Goal: Task Accomplishment & Management: Complete application form

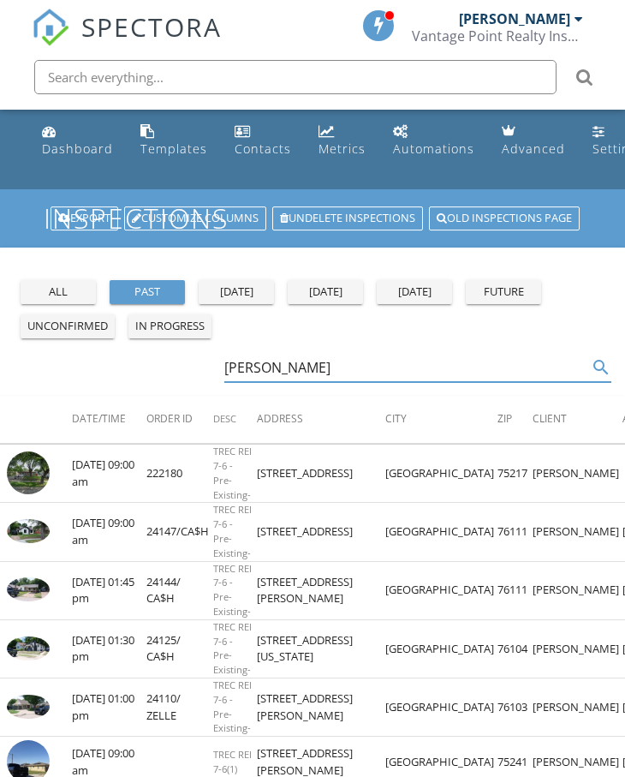
click at [363, 381] on div "pedro search" at bounding box center [418, 368] width 388 height 28
click at [364, 380] on div "pedro search" at bounding box center [418, 368] width 388 height 28
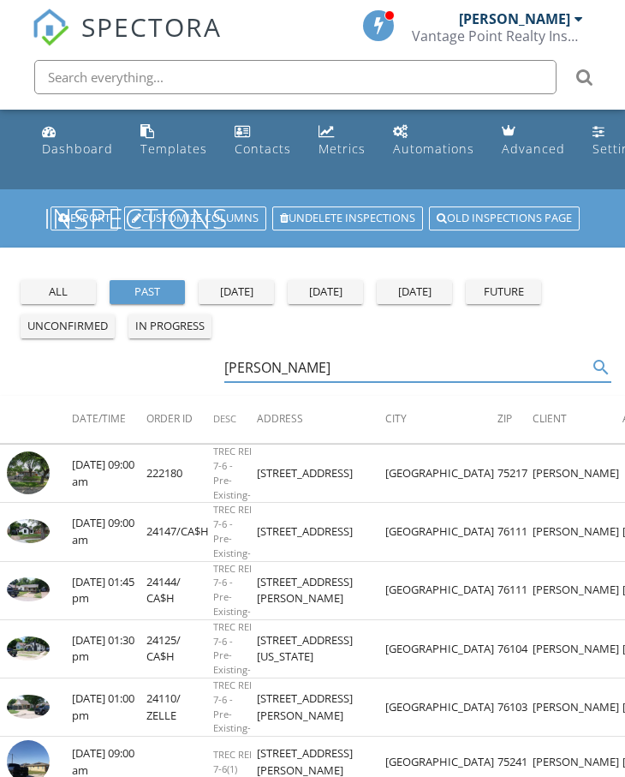
click at [365, 379] on input "pedro" at bounding box center [406, 368] width 364 height 28
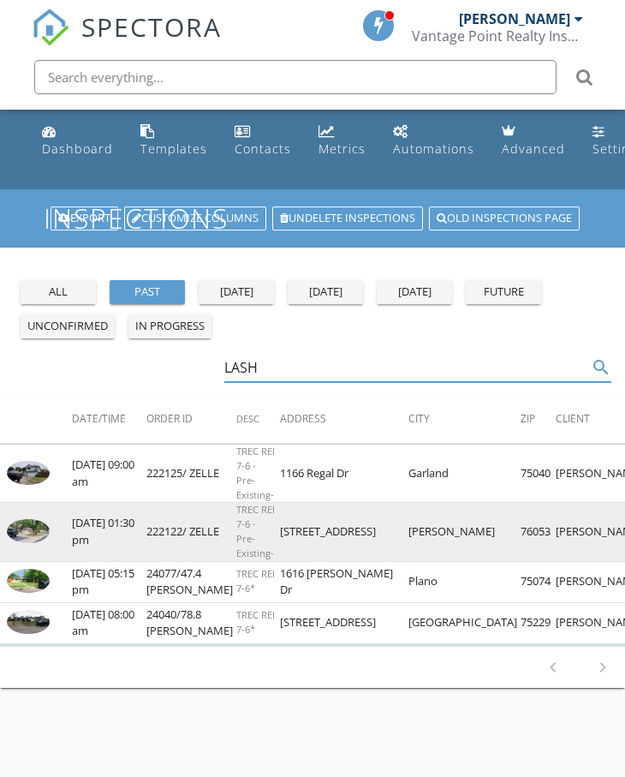
type input "LASH"
click at [21, 519] on img at bounding box center [28, 531] width 43 height 24
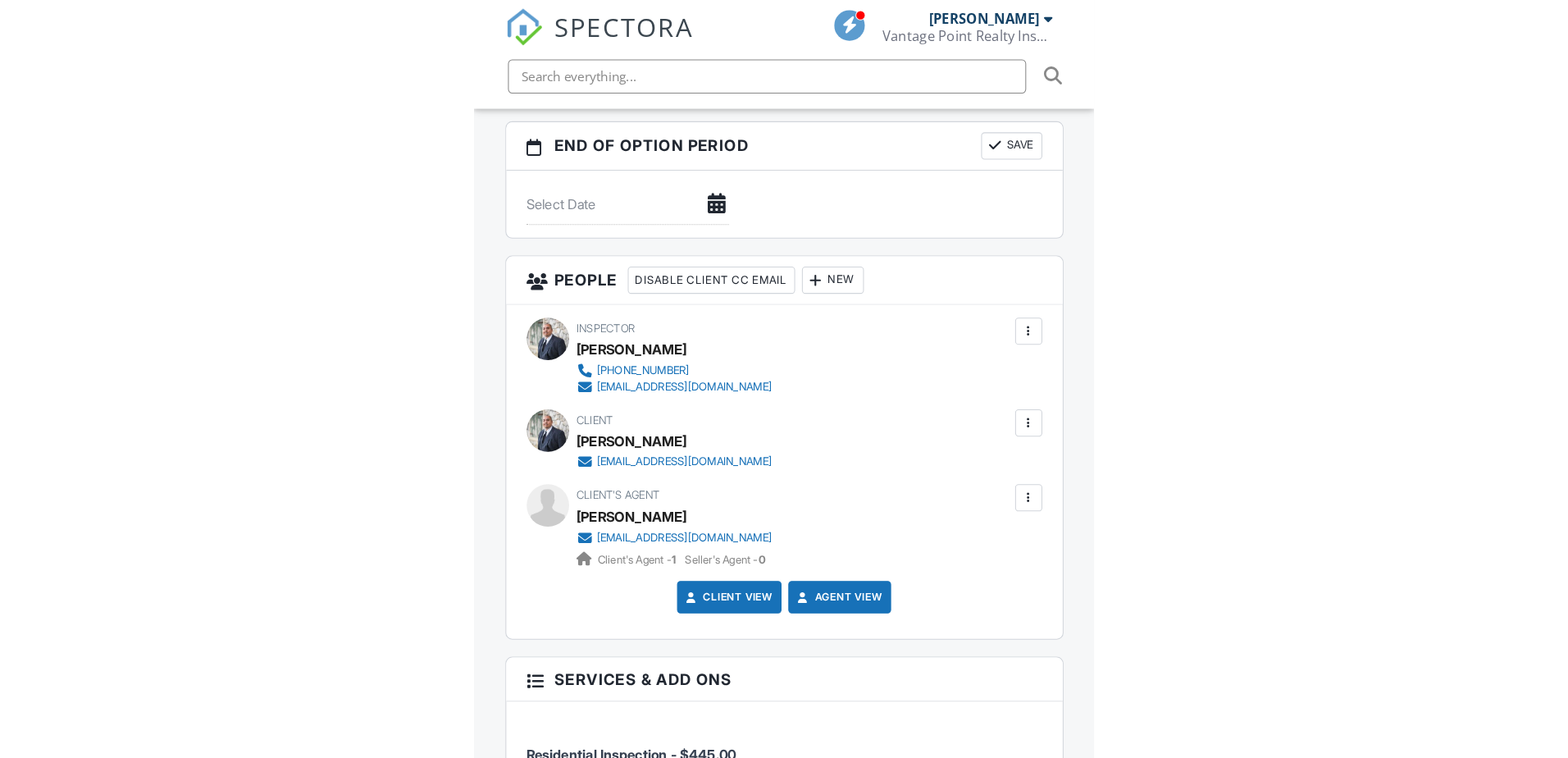
scroll to position [2296, 0]
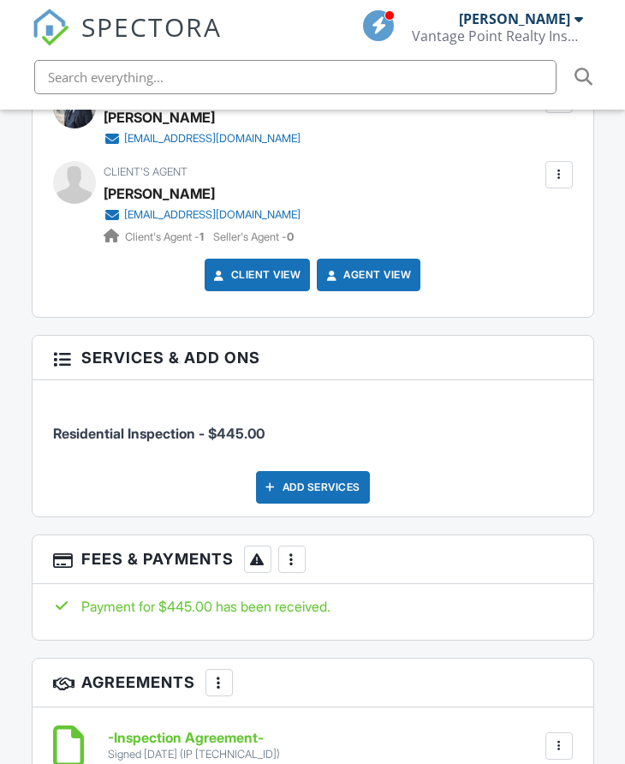
click at [548, 173] on div at bounding box center [559, 174] width 27 height 27
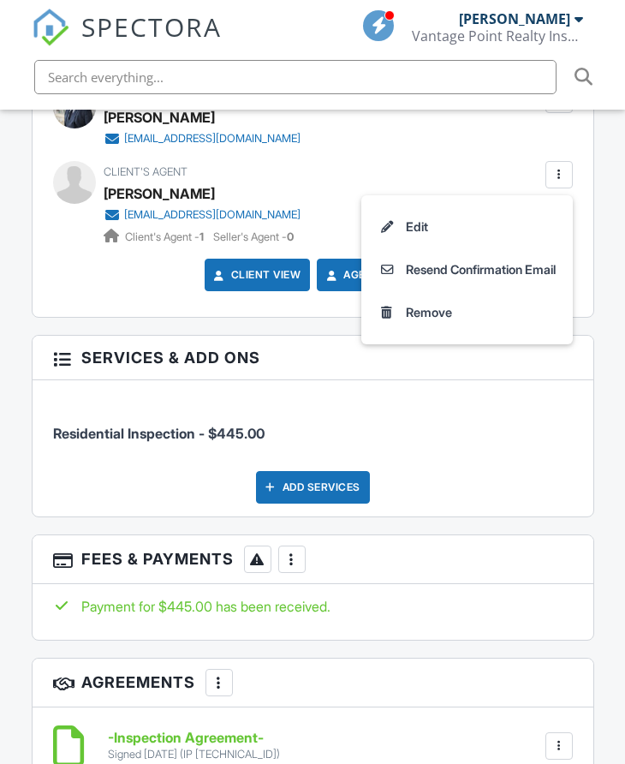
click at [491, 227] on li "Edit" at bounding box center [467, 227] width 191 height 43
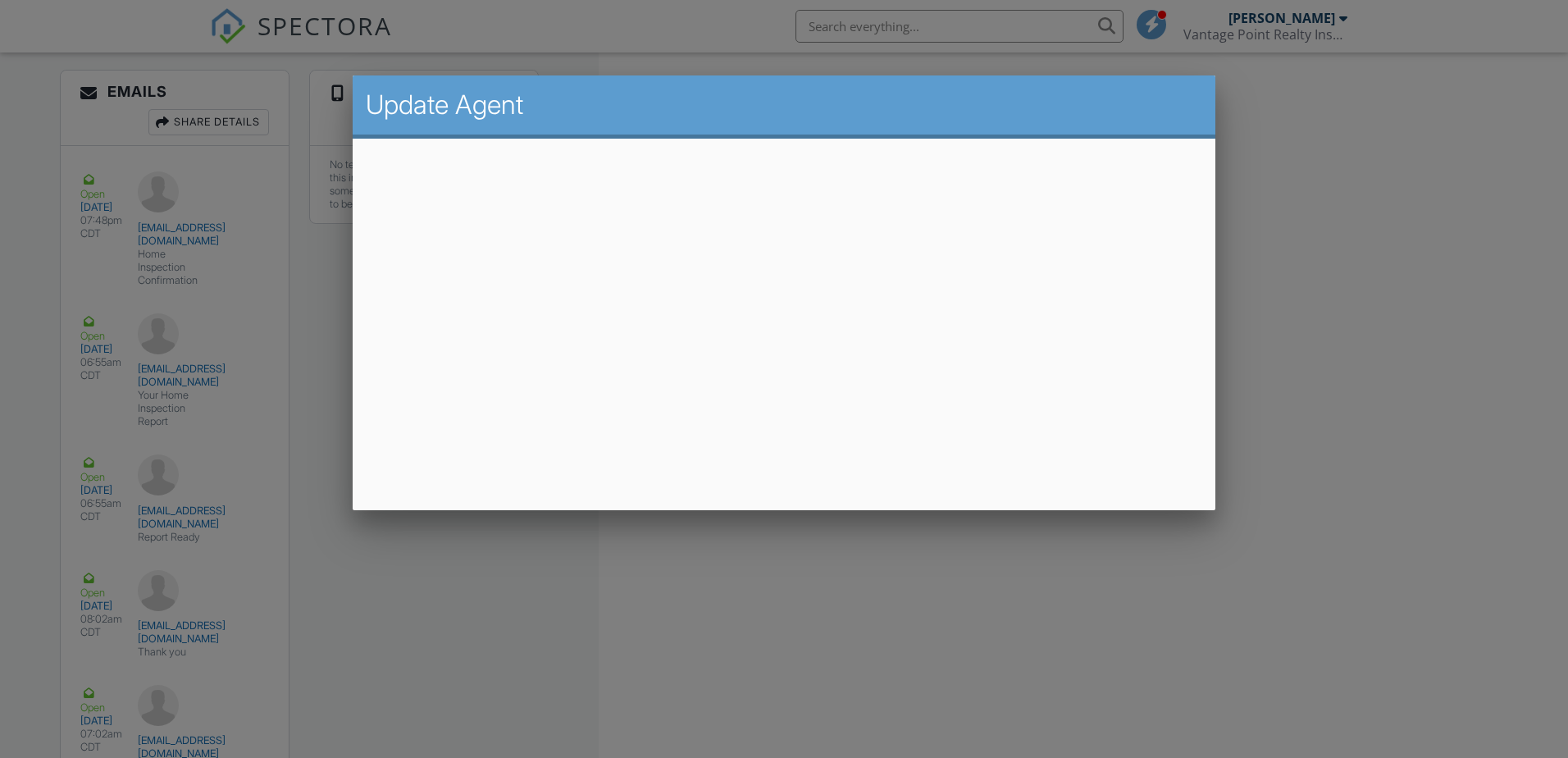
click at [597, 282] on div at bounding box center [784, 390] width 1568 height 947
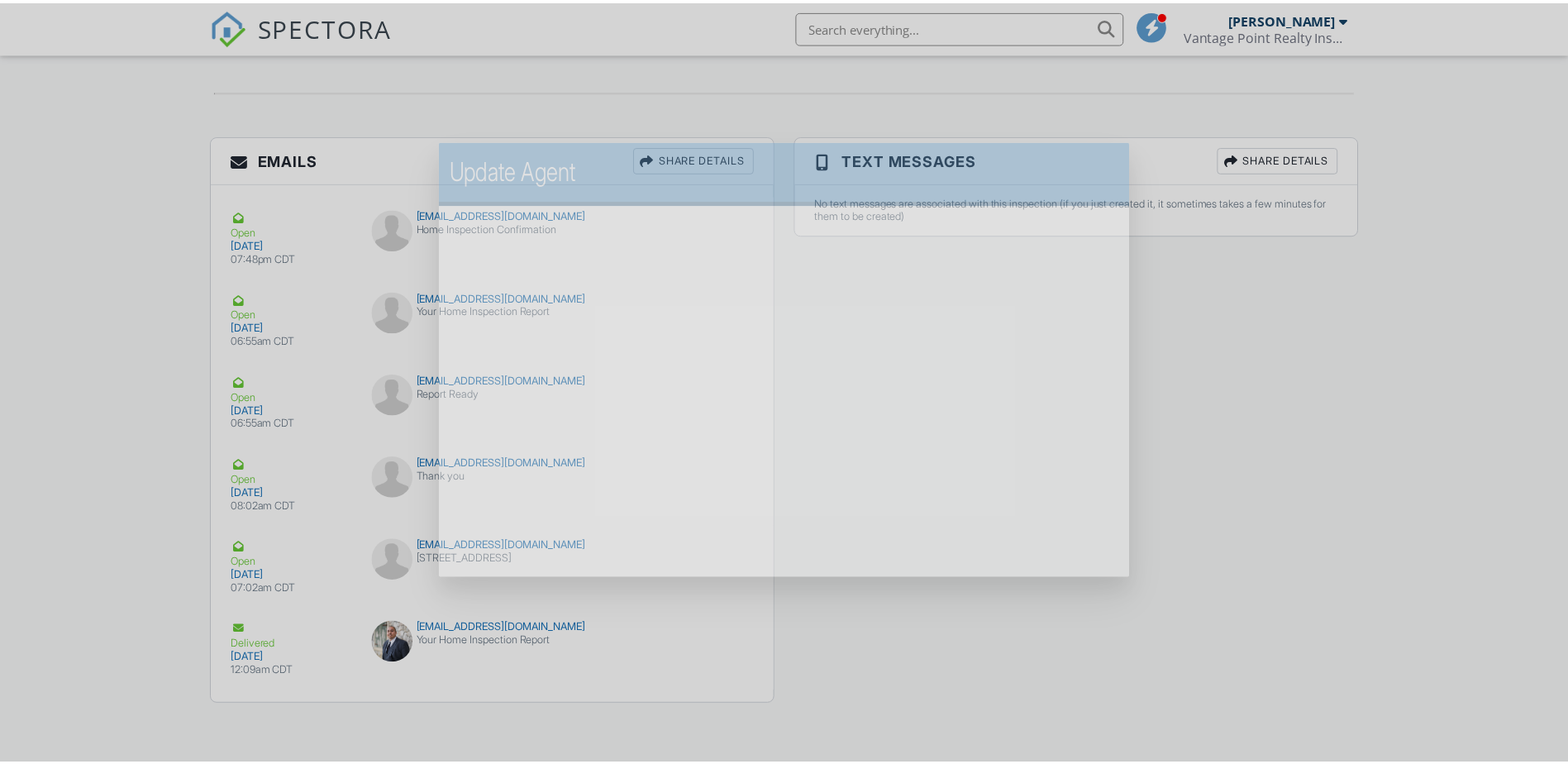
scroll to position [2060, 0]
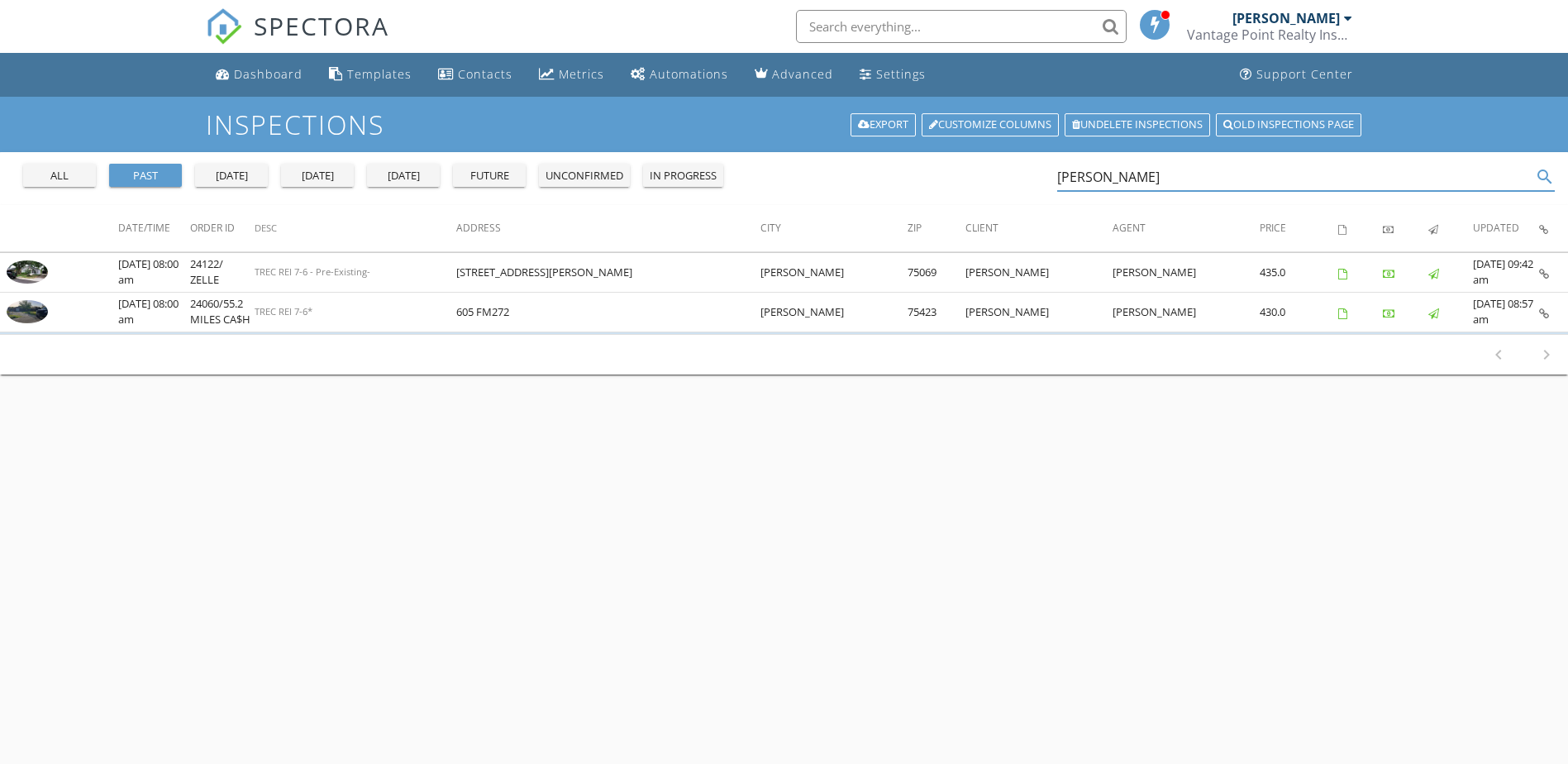
click at [1107, 167] on input "[PERSON_NAME]" at bounding box center [1295, 177] width 476 height 27
click at [1107, 167] on input "robbie" at bounding box center [1295, 177] width 476 height 27
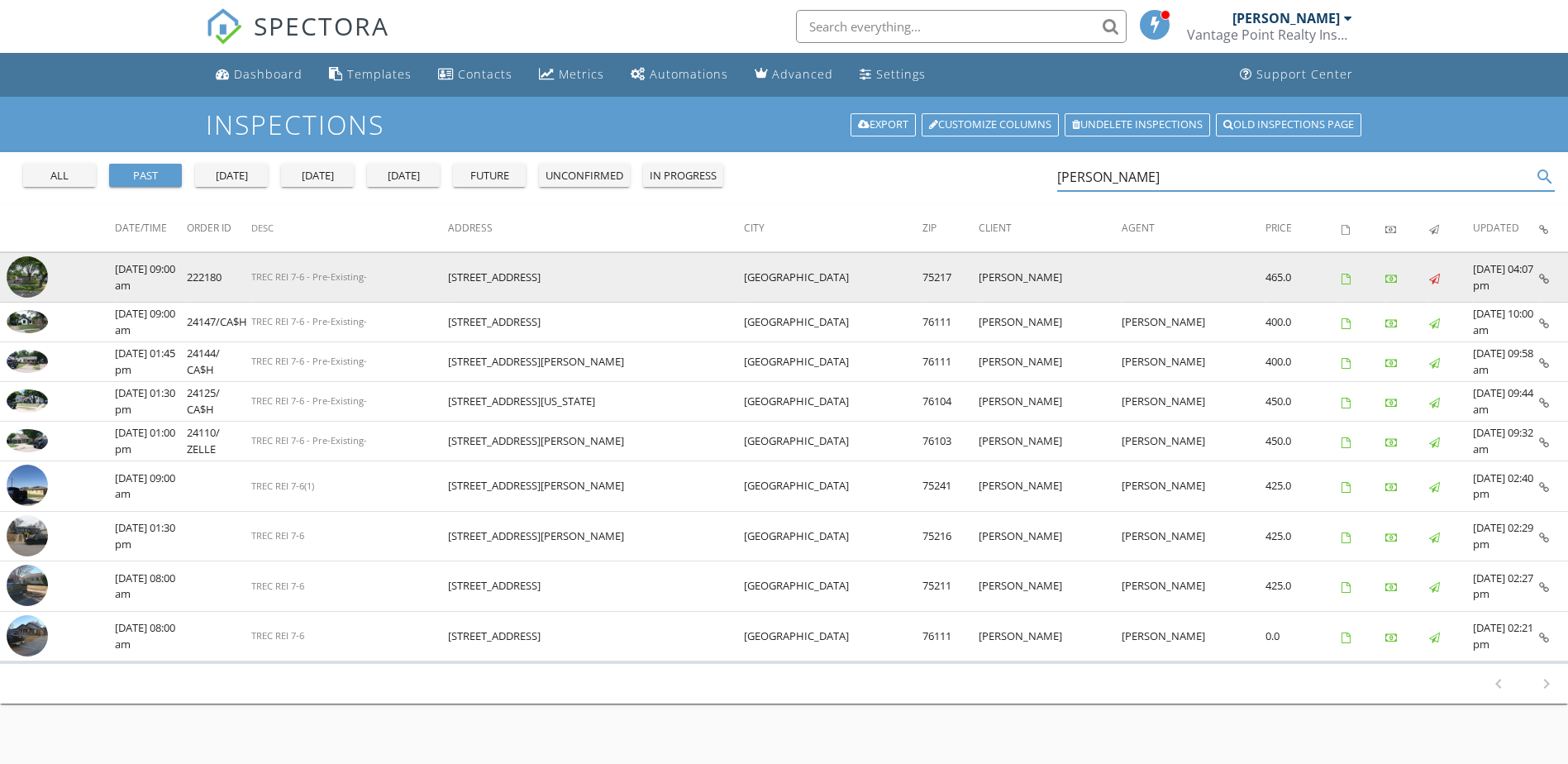
type input "[PERSON_NAME]"
click at [37, 268] on img at bounding box center [27, 277] width 41 height 41
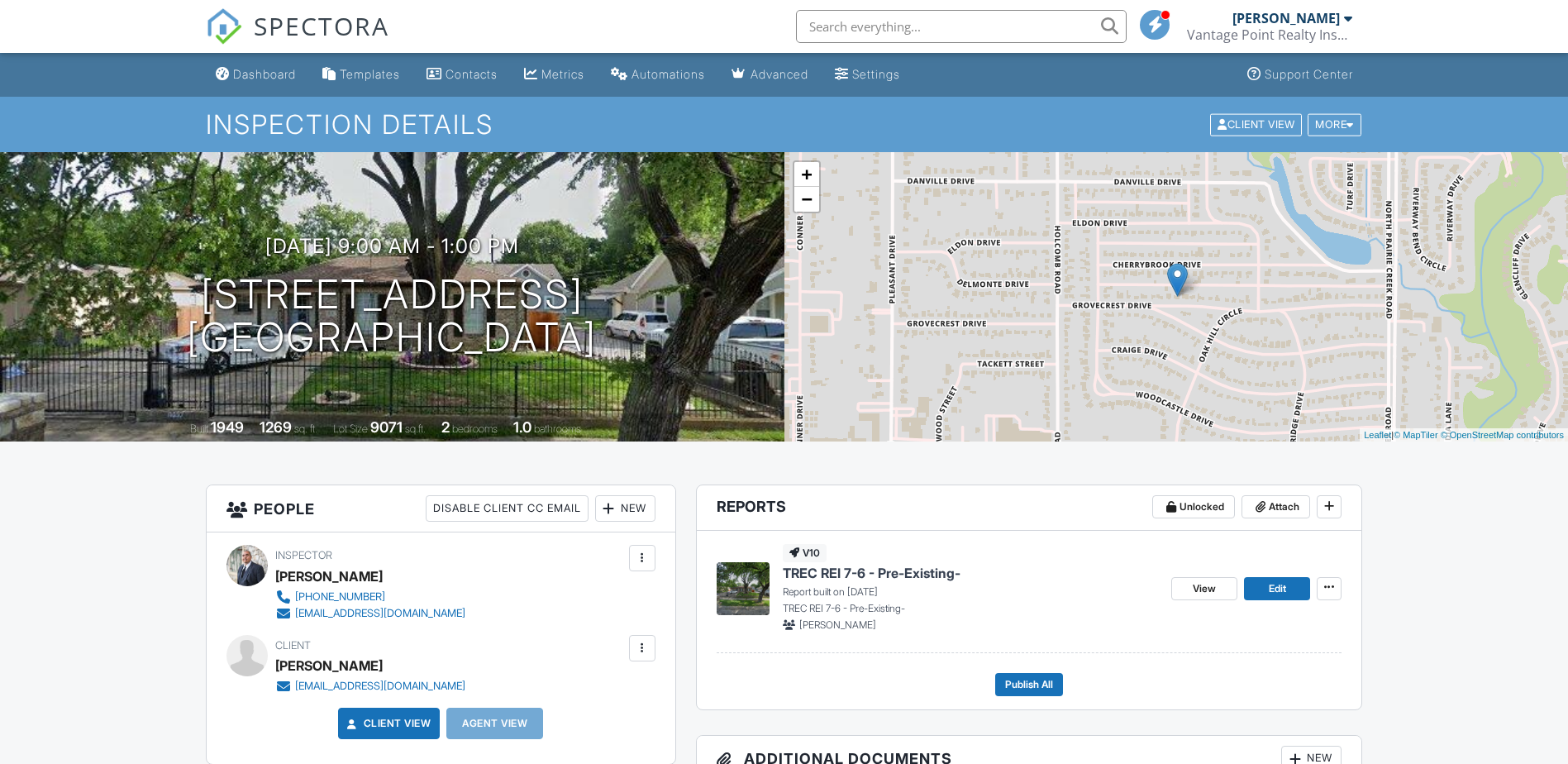
scroll to position [331, 0]
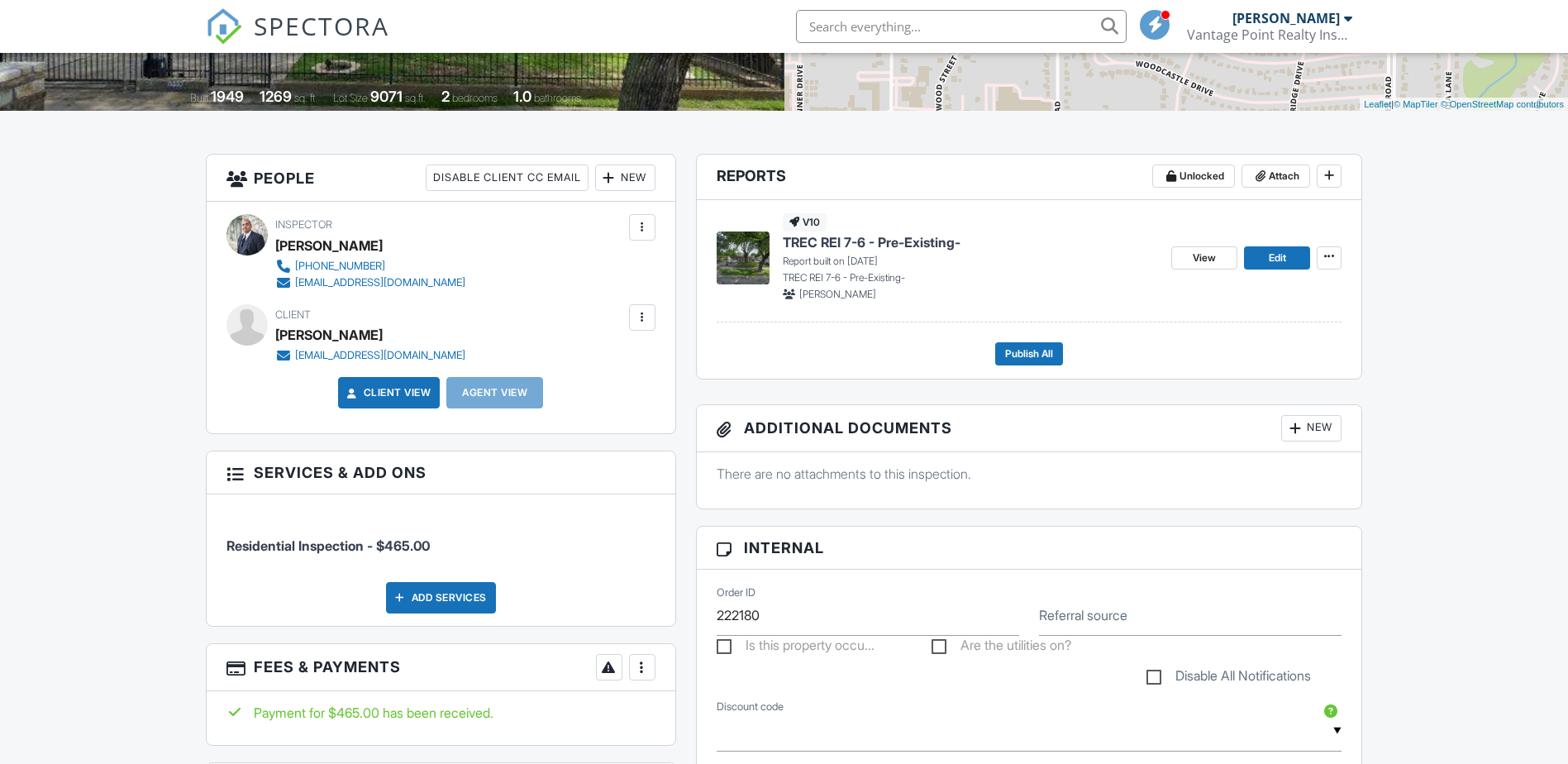
click at [648, 321] on div at bounding box center [642, 316] width 16 height 16
click at [571, 369] on li "Edit" at bounding box center [553, 368] width 184 height 41
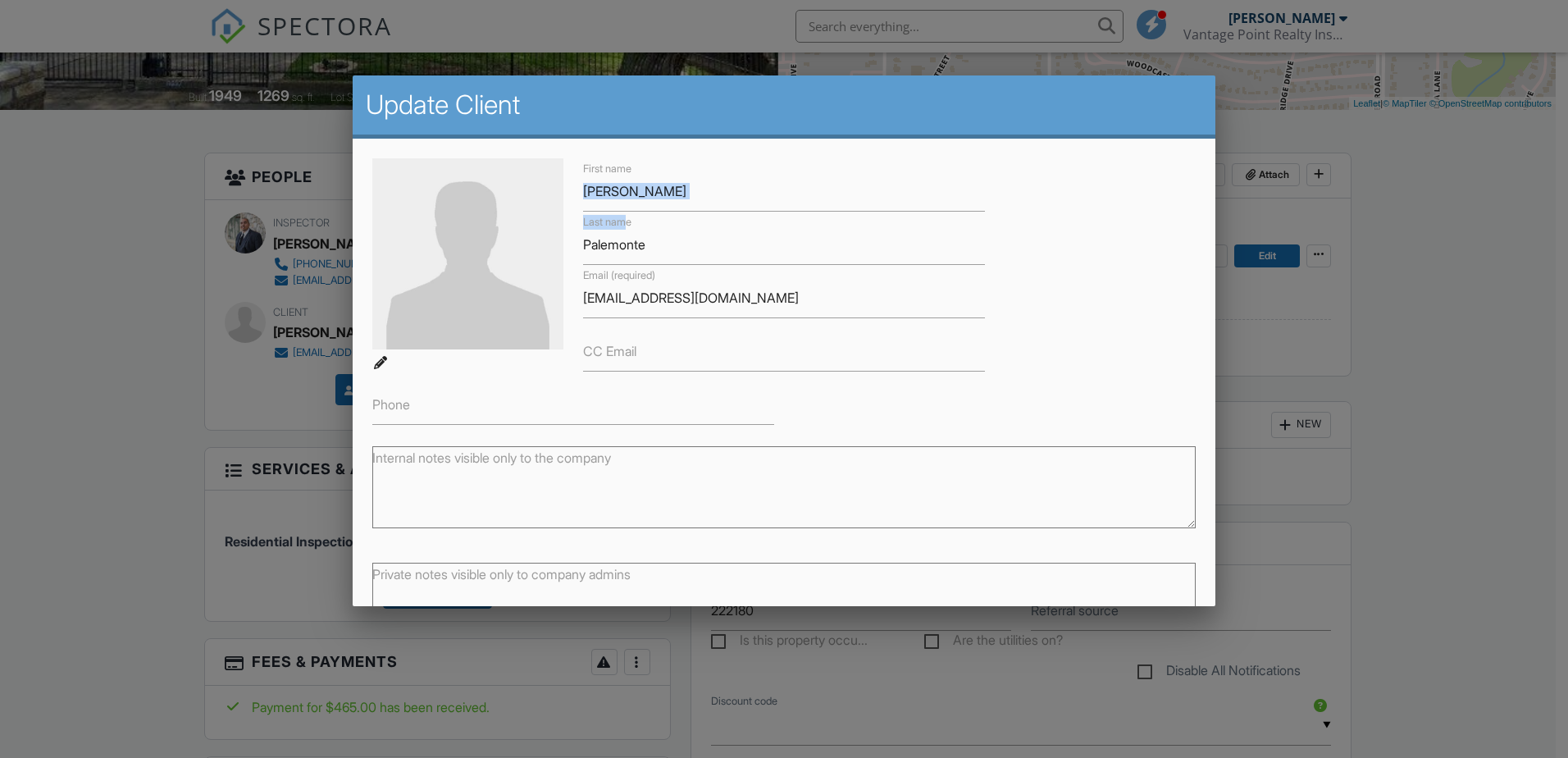
drag, startPoint x: 576, startPoint y: 190, endPoint x: 627, endPoint y: 220, distance: 59.2
click at [627, 220] on div "First name Pedro Last name Palemonte Email (required) palemonteashley@gmail.com…" at bounding box center [784, 291] width 843 height 266
drag, startPoint x: 627, startPoint y: 220, endPoint x: 652, endPoint y: 237, distance: 30.2
click at [652, 237] on input "Palemonte" at bounding box center [784, 245] width 402 height 40
drag, startPoint x: 648, startPoint y: 245, endPoint x: 573, endPoint y: 246, distance: 75.0
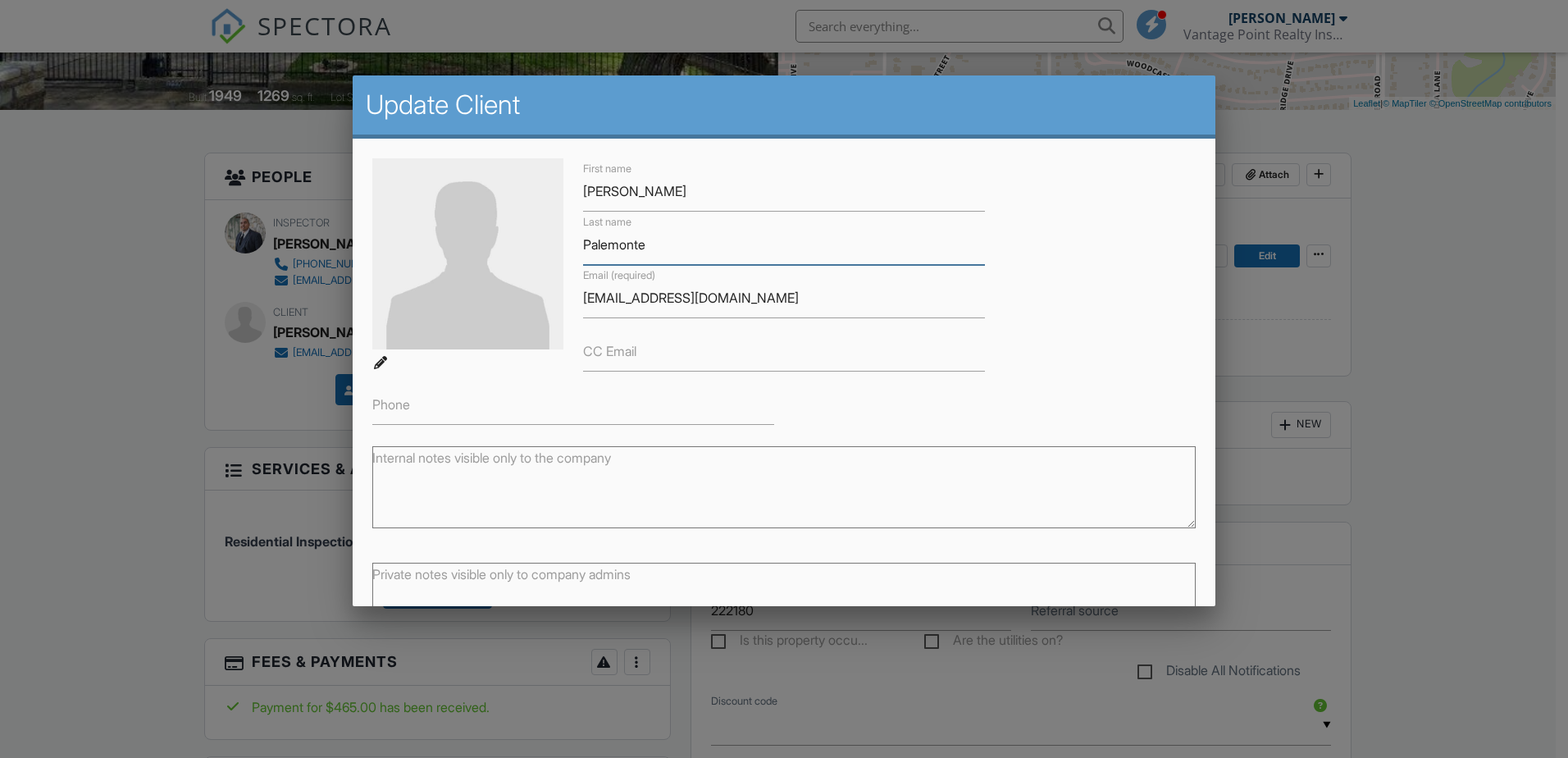
click at [573, 246] on div "Last name Palemonte" at bounding box center [784, 238] width 421 height 54
drag, startPoint x: 678, startPoint y: 189, endPoint x: 581, endPoint y: 195, distance: 97.2
click at [583, 195] on input "Pedro" at bounding box center [784, 191] width 402 height 40
click at [1436, 297] on div at bounding box center [784, 390] width 1568 height 947
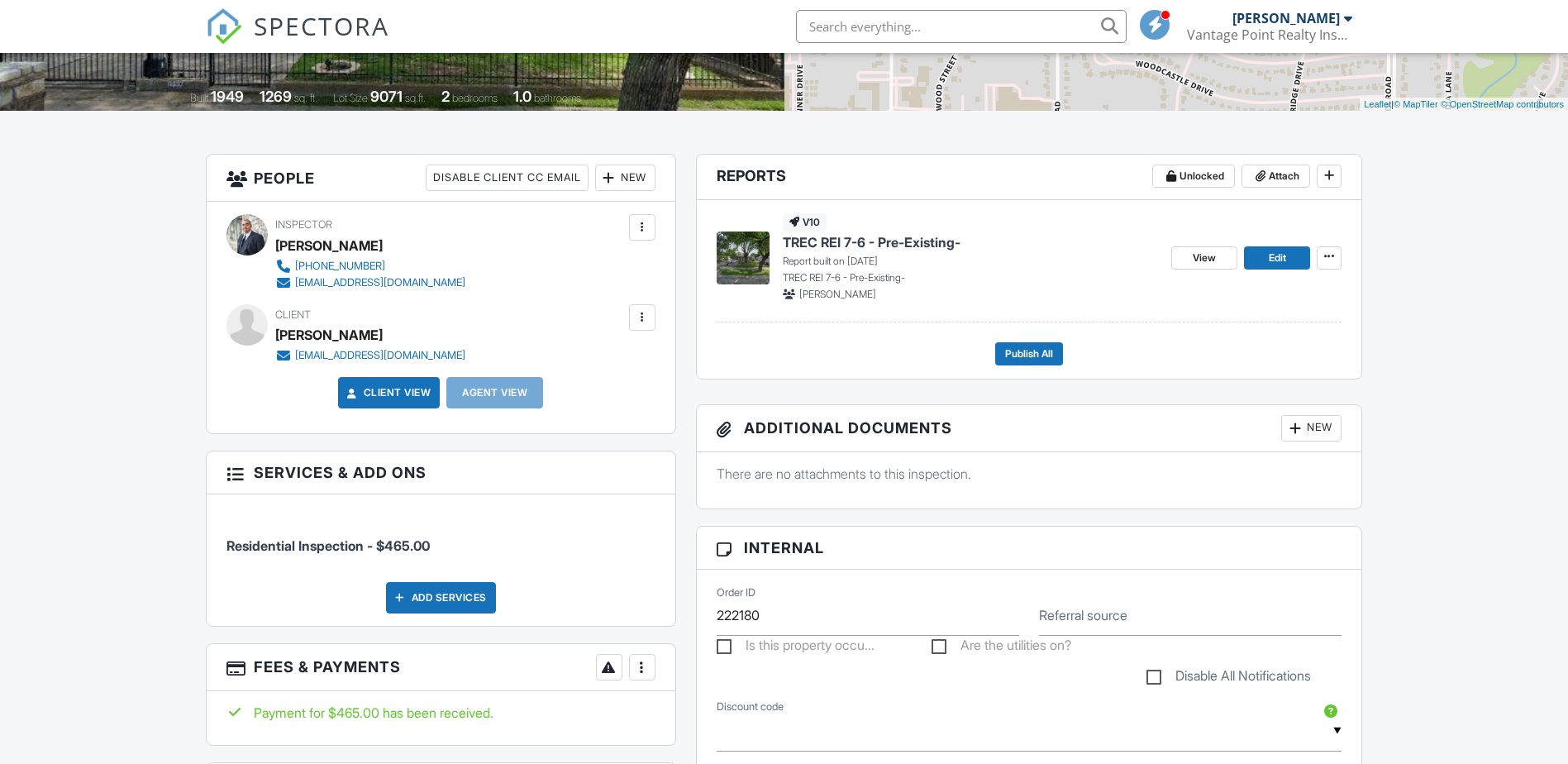
scroll to position [0, 0]
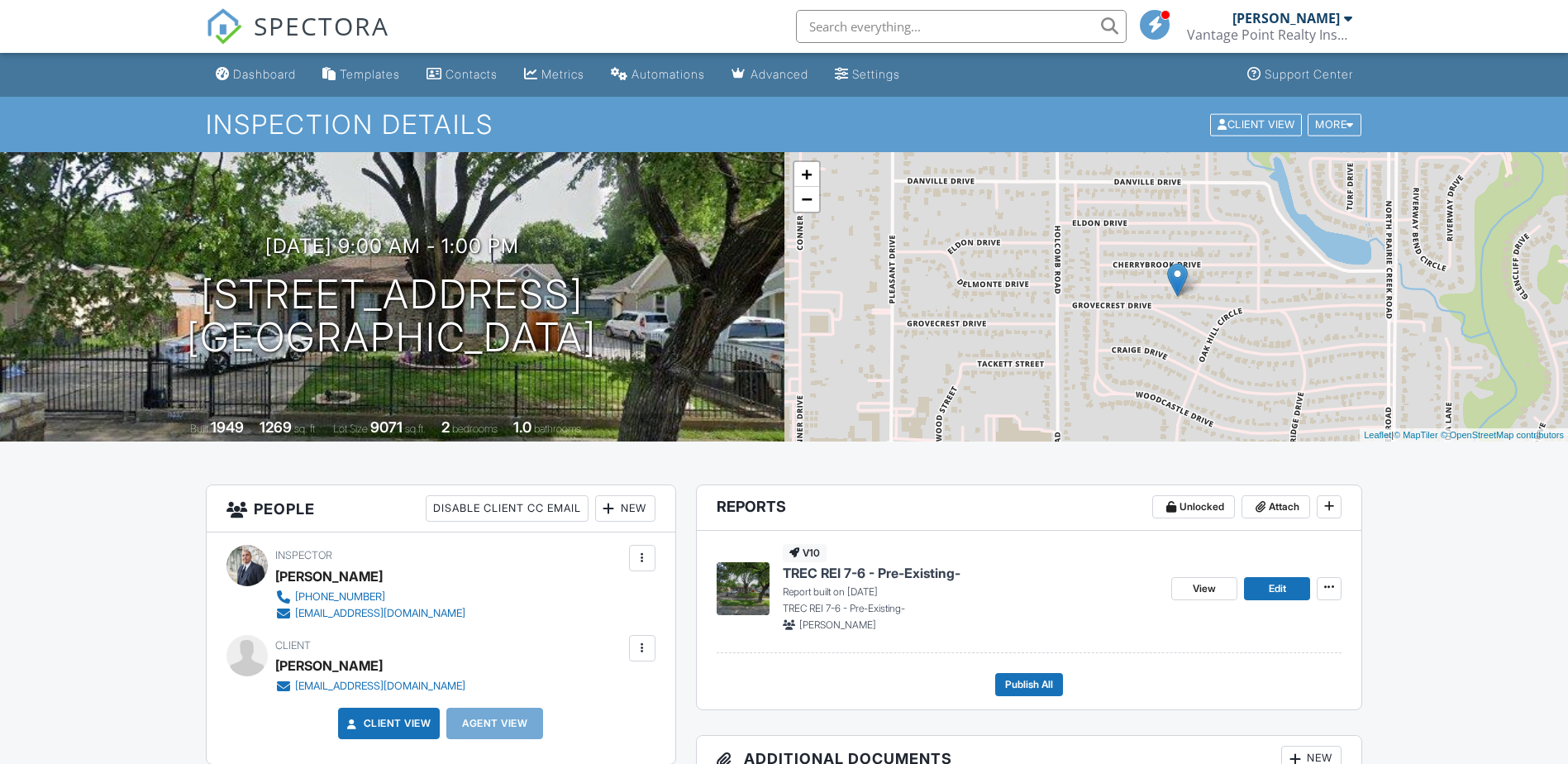
click at [999, 35] on input "text" at bounding box center [961, 26] width 331 height 33
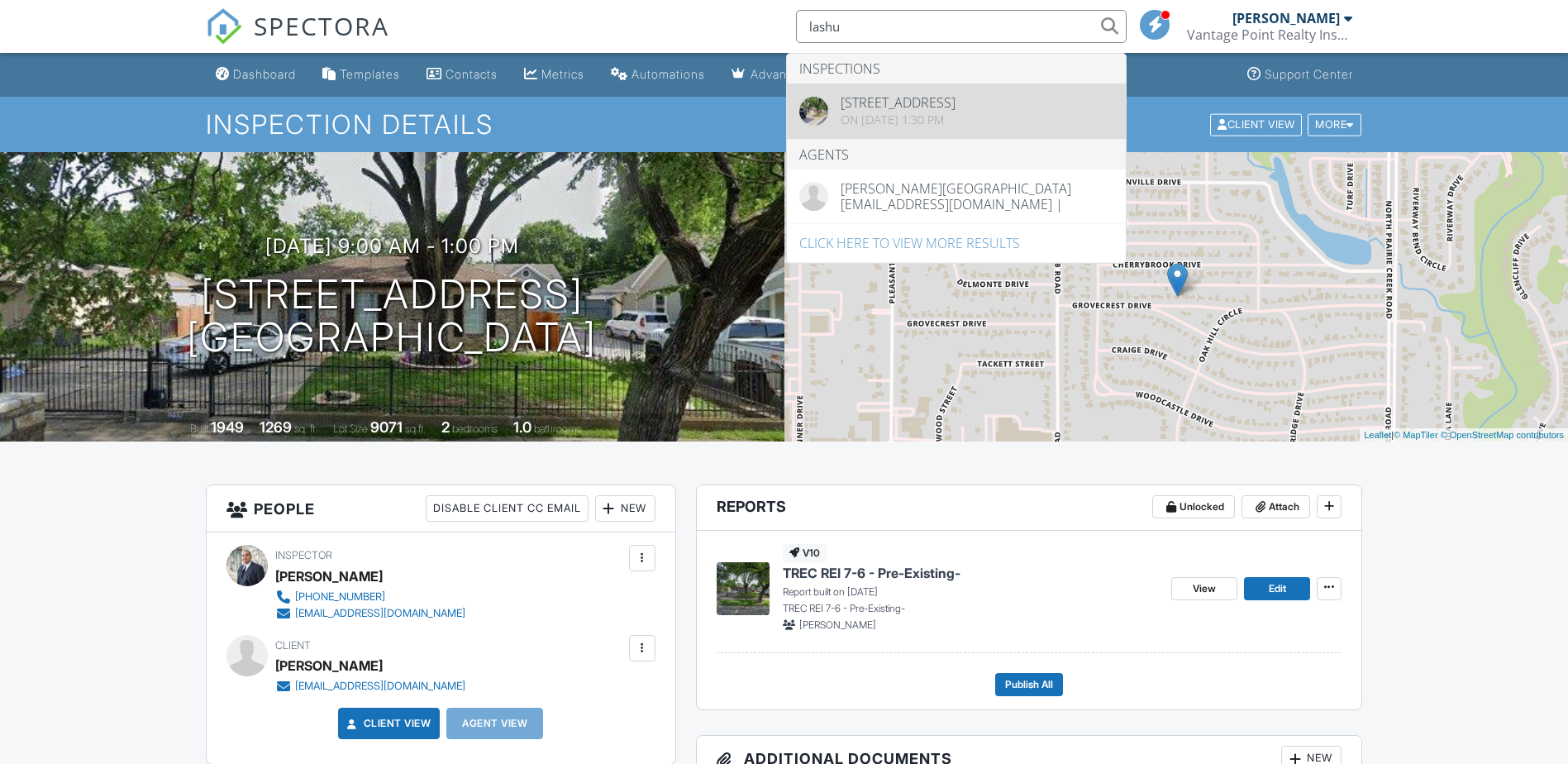
type input "lashu"
